Goal: Information Seeking & Learning: Learn about a topic

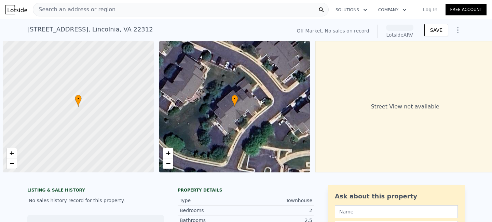
scroll to position [0, 3]
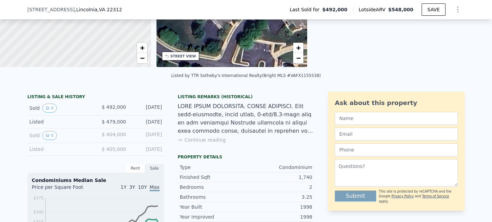
scroll to position [107, 0]
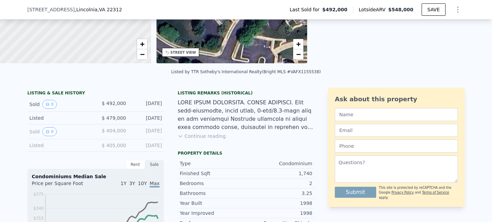
click at [191, 139] on button "Continue reading" at bounding box center [202, 136] width 48 height 7
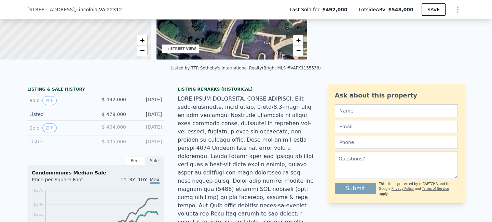
scroll to position [169, 0]
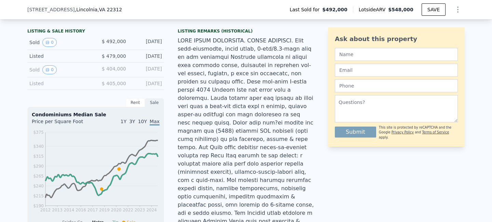
click at [38, 47] on div "Sold 0" at bounding box center [59, 42] width 61 height 9
click at [42, 47] on button "0" at bounding box center [49, 42] width 14 height 9
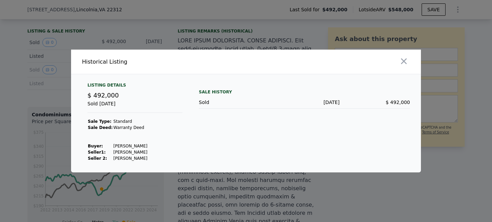
click at [27, 57] on div at bounding box center [246, 111] width 492 height 222
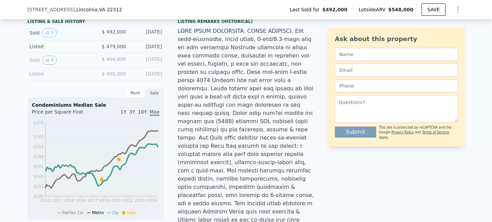
scroll to position [173, 0]
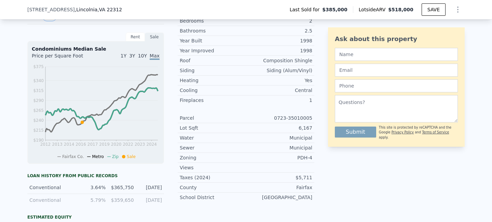
scroll to position [145, 0]
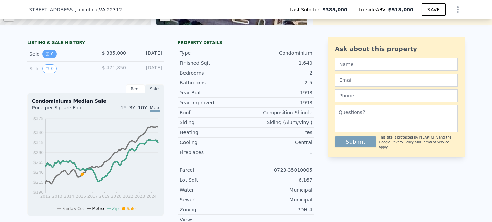
click at [51, 56] on button "0" at bounding box center [49, 54] width 14 height 9
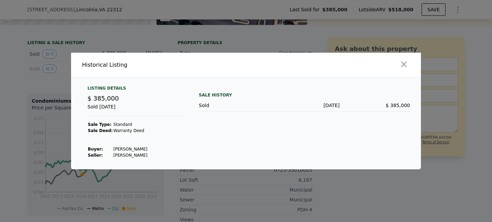
click at [39, 69] on div at bounding box center [246, 111] width 492 height 222
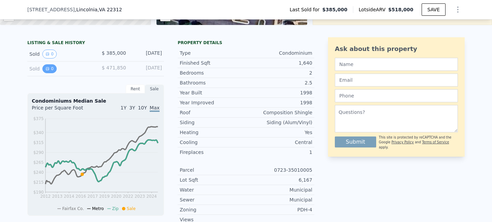
click at [49, 73] on button "0" at bounding box center [49, 68] width 14 height 9
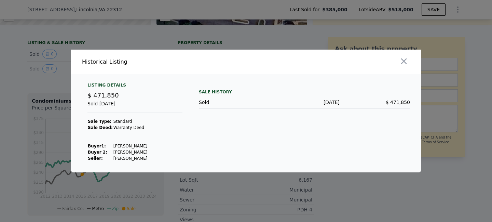
click at [49, 74] on div at bounding box center [246, 111] width 492 height 222
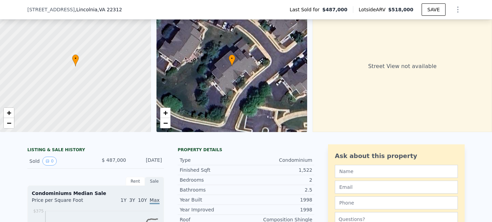
scroll to position [69, 0]
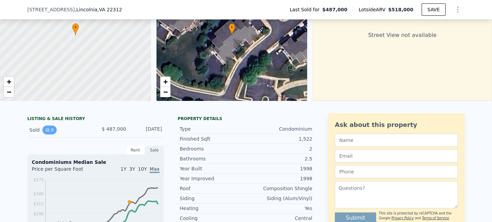
click at [42, 134] on button "0" at bounding box center [49, 129] width 14 height 9
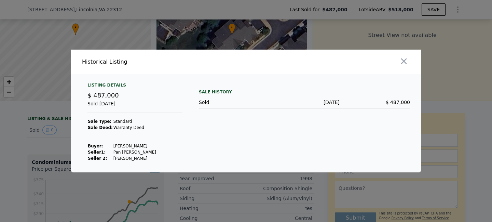
click at [60, 133] on div at bounding box center [246, 111] width 492 height 222
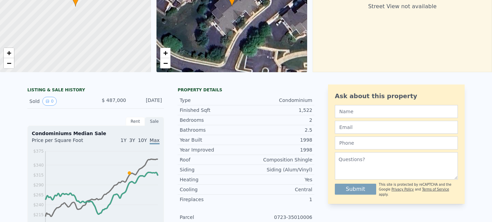
scroll to position [1, 0]
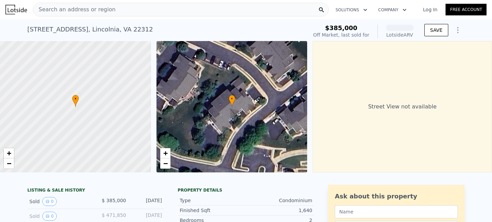
scroll to position [15, 0]
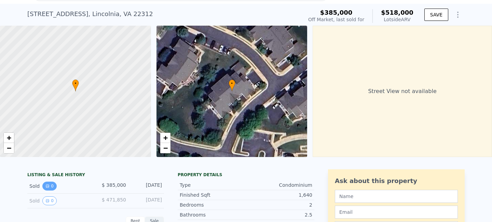
click at [50, 189] on button "0" at bounding box center [49, 185] width 14 height 9
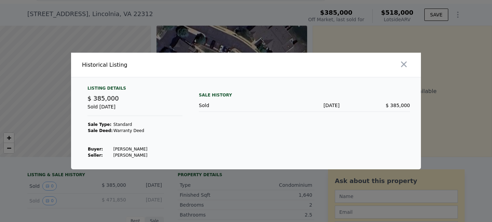
click at [211, 15] on div at bounding box center [246, 111] width 492 height 222
